Goal: Find specific page/section: Find specific page/section

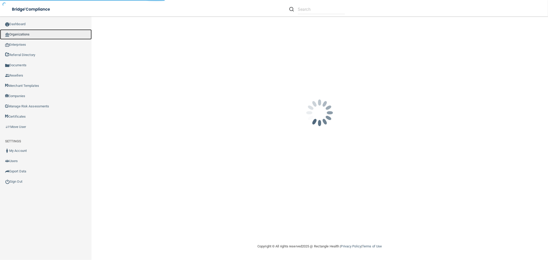
click at [26, 32] on link "Organizations" at bounding box center [46, 34] width 92 height 10
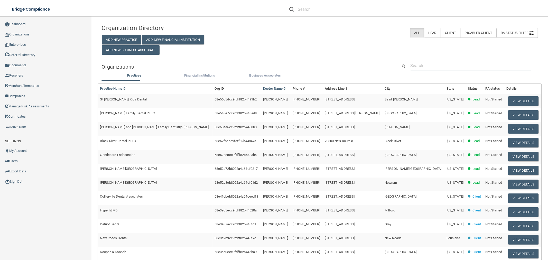
click at [438, 66] on input "text" at bounding box center [471, 66] width 121 height 10
paste input "[EMAIL_ADDRESS][DOMAIN_NAME]"
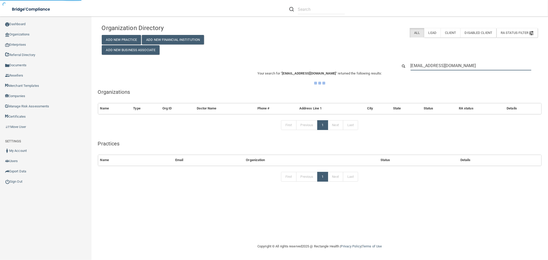
type input "[EMAIL_ADDRESS][DOMAIN_NAME]"
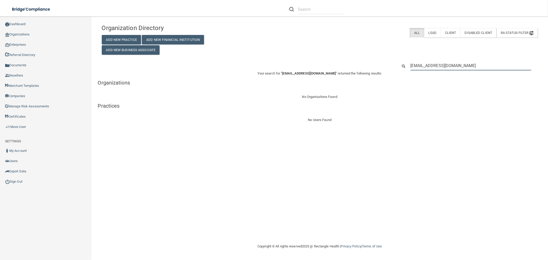
click at [438, 69] on input "[EMAIL_ADDRESS][DOMAIN_NAME]" at bounding box center [471, 66] width 121 height 10
click at [439, 69] on input "[EMAIL_ADDRESS][DOMAIN_NAME]" at bounding box center [471, 66] width 121 height 10
click at [439, 67] on input "[EMAIL_ADDRESS][DOMAIN_NAME]" at bounding box center [471, 66] width 121 height 10
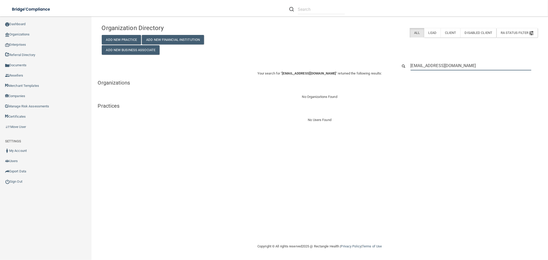
click at [439, 67] on input "[EMAIL_ADDRESS][DOMAIN_NAME]" at bounding box center [471, 66] width 121 height 10
paste input "[PHONE_NUMBER]"
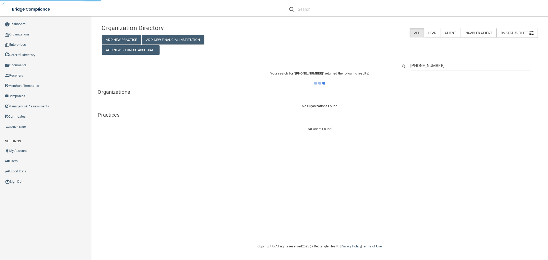
type input "[PHONE_NUMBER]"
click at [425, 69] on input "[PHONE_NUMBER]" at bounding box center [471, 66] width 121 height 10
click at [426, 69] on input "[PHONE_NUMBER]" at bounding box center [471, 66] width 121 height 10
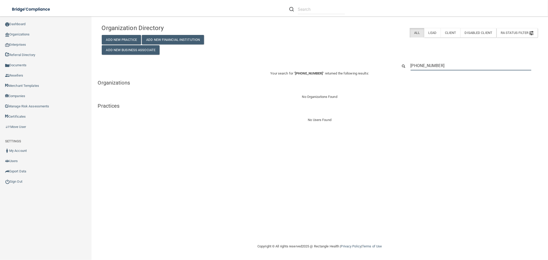
paste input "Dynamic Dental Group"
type input "Dynamic Dental Group"
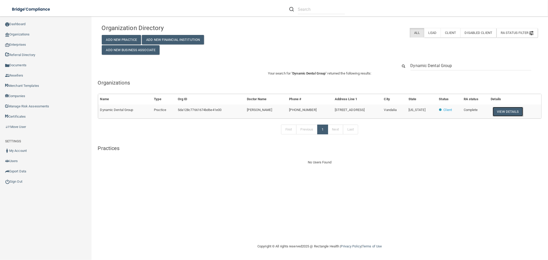
click at [512, 112] on button "View Details" at bounding box center [508, 112] width 30 height 10
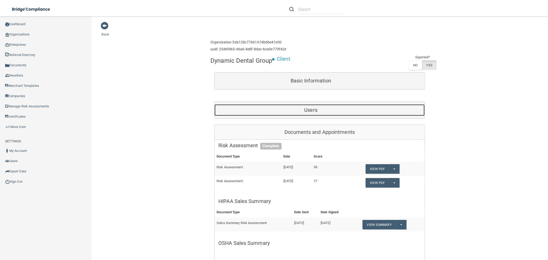
click at [323, 111] on h5 "Users" at bounding box center [311, 110] width 185 height 6
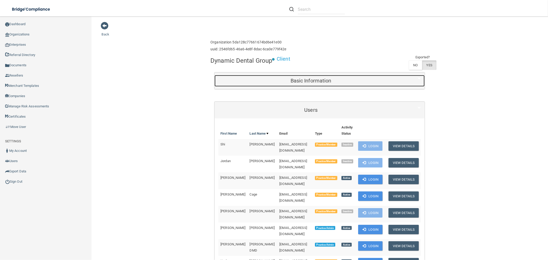
click at [297, 77] on div "Basic Information" at bounding box center [311, 81] width 193 height 12
